Goal: Task Accomplishment & Management: Complete application form

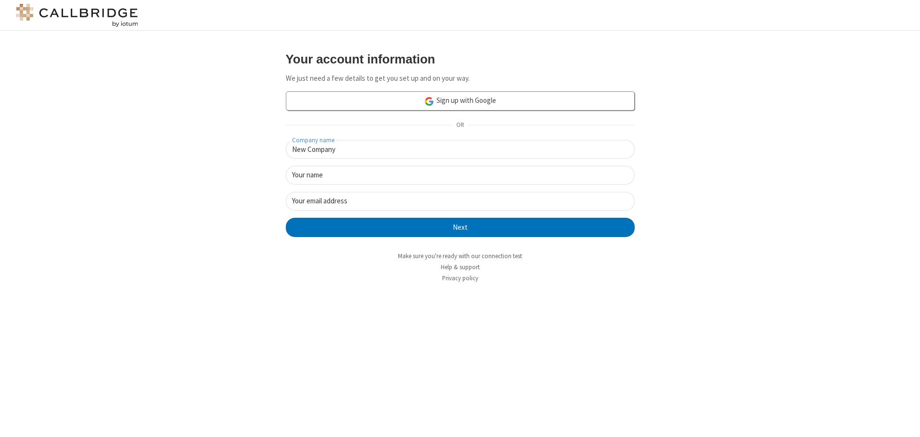
type input "New Company"
type input "New User"
type input "newUser@newUser.freesmackdown.b"
click button "Next" at bounding box center [460, 227] width 349 height 19
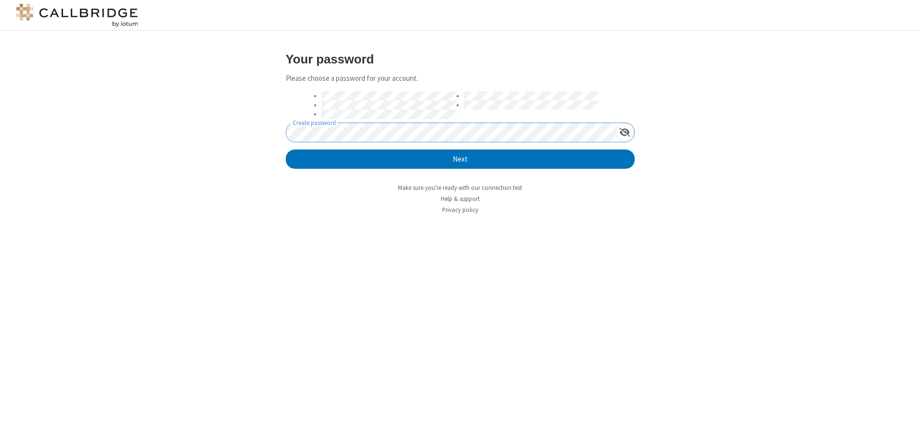
click button "Next" at bounding box center [460, 159] width 349 height 19
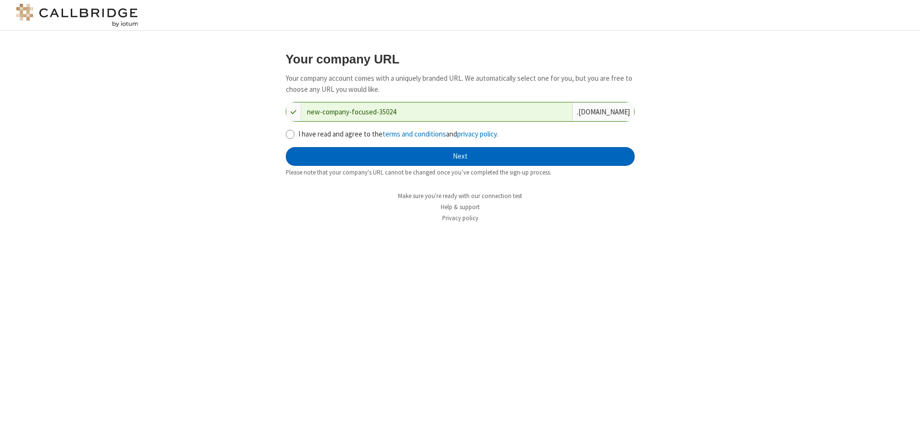
click at [460, 156] on button "Next" at bounding box center [460, 156] width 349 height 19
